Goal: Use online tool/utility: Utilize a website feature to perform a specific function

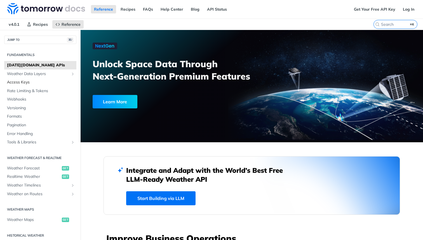
click at [34, 84] on span "Access Keys" at bounding box center [41, 82] width 68 height 6
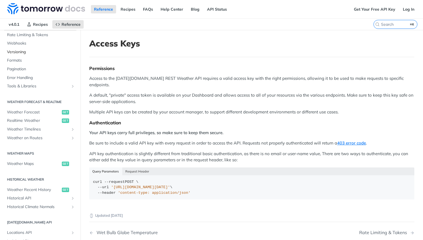
scroll to position [57, 0]
click at [33, 113] on span "Weather Forecast" at bounding box center [33, 112] width 53 height 6
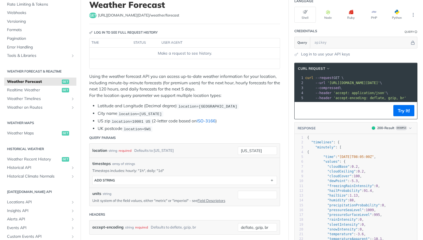
scroll to position [49, 0]
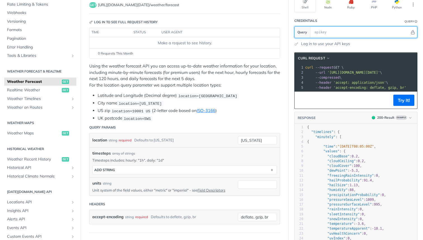
click at [323, 30] on input "text" at bounding box center [361, 32] width 98 height 11
click at [329, 30] on input "text" at bounding box center [361, 32] width 98 height 11
paste input "9d48edb8533f4a4ba111a2615675410e"
type input "9d48edb8533f4a4ba111a2615675410e"
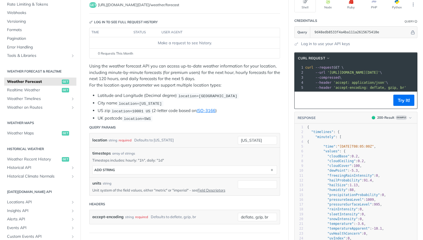
click at [407, 43] on div "Log in to use your API keys" at bounding box center [355, 44] width 123 height 6
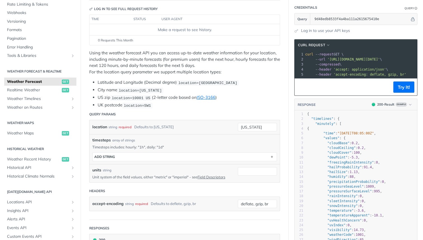
scroll to position [63, 0]
click at [401, 86] on button "Try It!" at bounding box center [403, 86] width 21 height 11
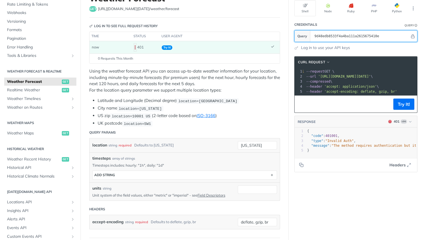
scroll to position [42, 0]
